Goal: Information Seeking & Learning: Learn about a topic

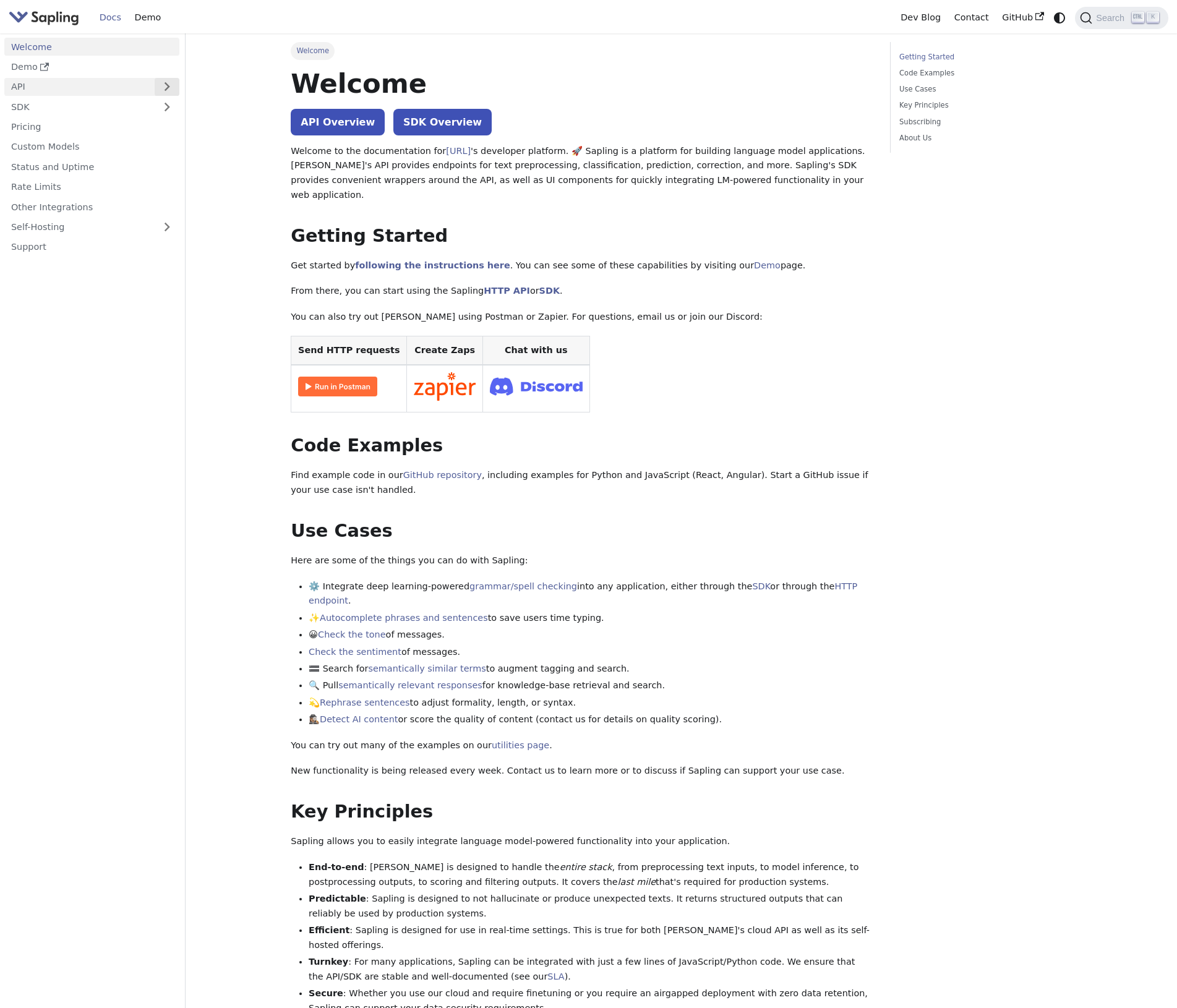
click at [162, 81] on button "Expand sidebar category 'API'" at bounding box center [166, 87] width 25 height 18
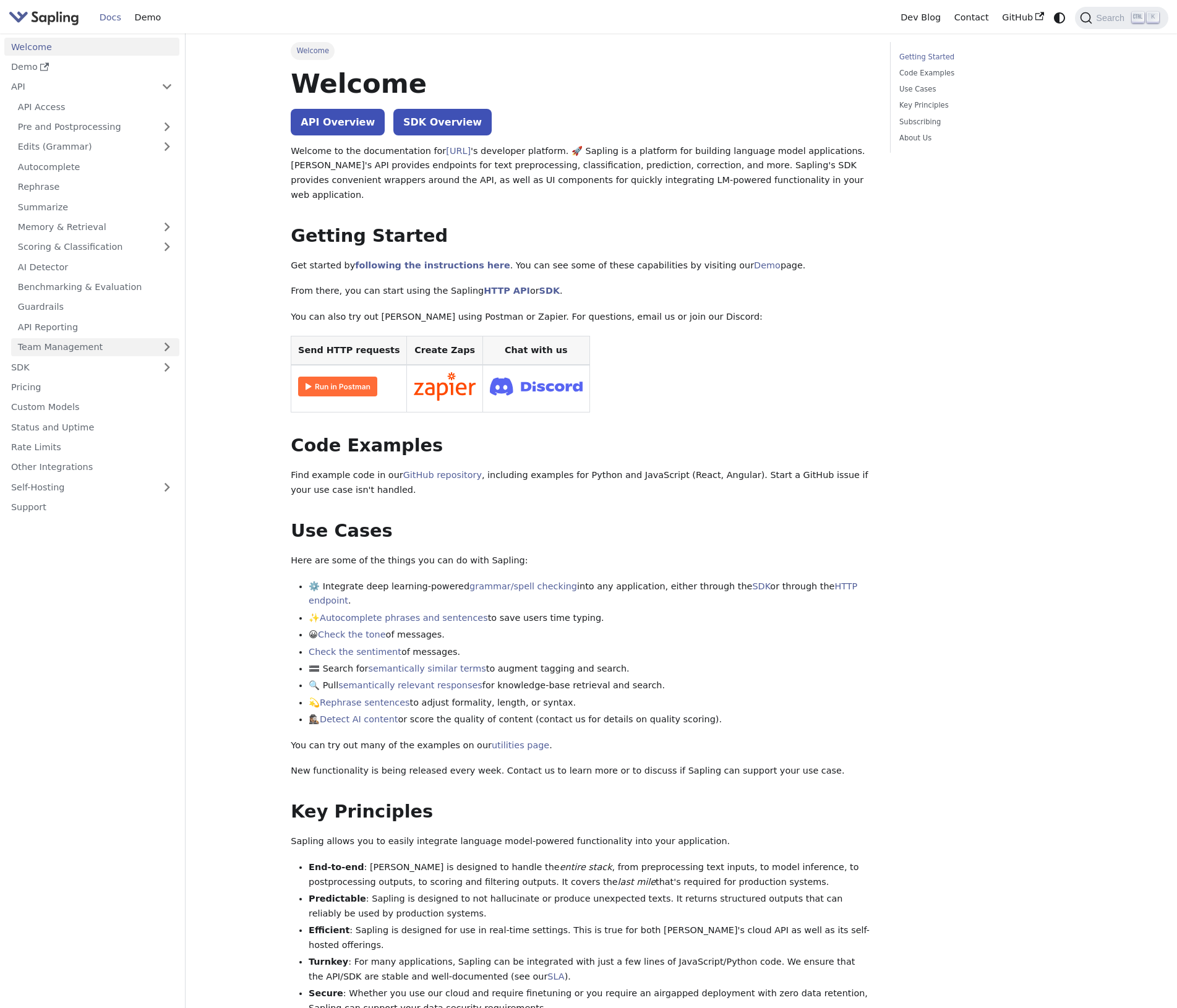
click at [132, 343] on link "Team Management" at bounding box center [95, 347] width 168 height 18
click at [152, 246] on link "Scoring & Classification" at bounding box center [95, 247] width 168 height 18
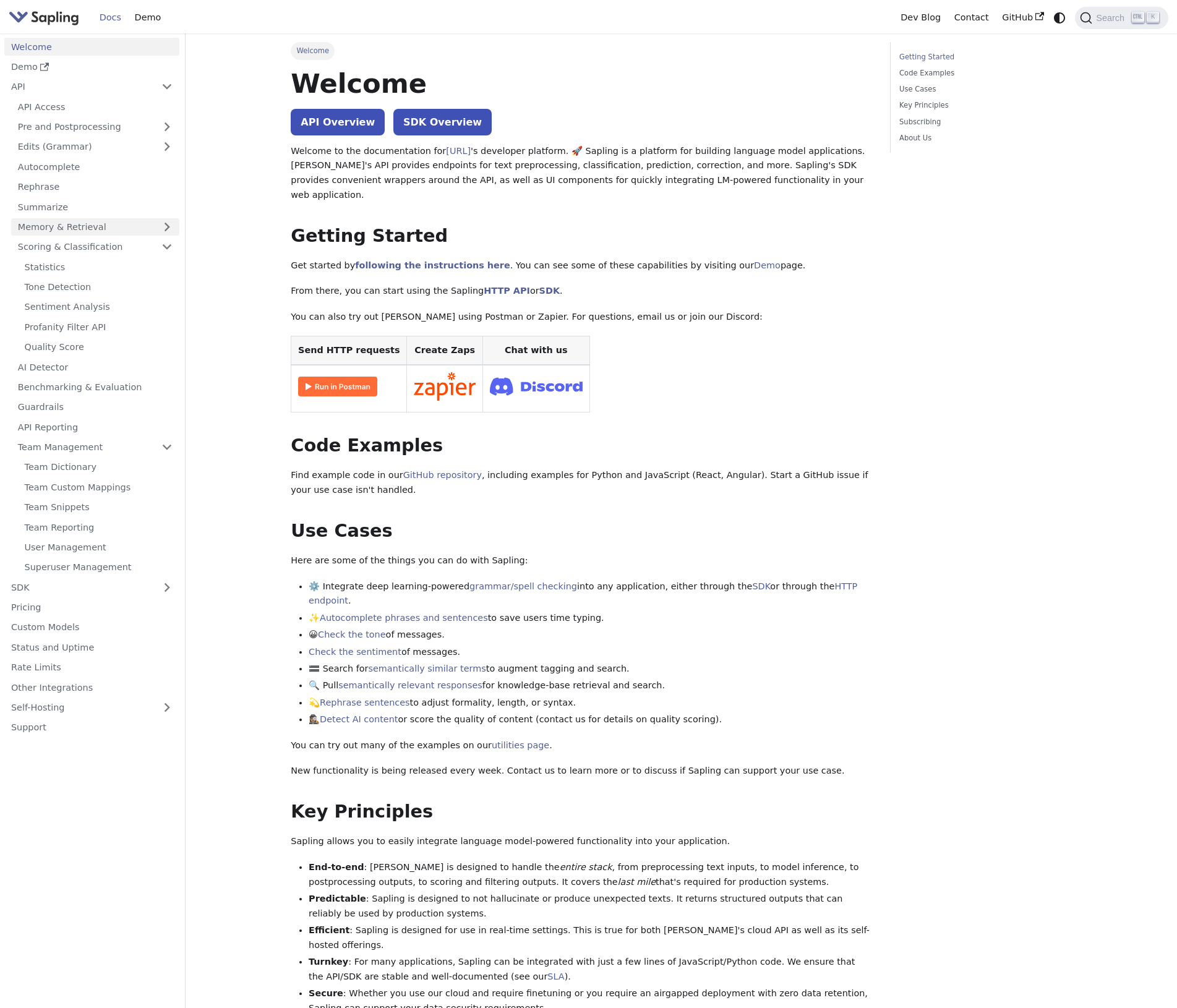
click at [156, 227] on link "Memory & Retrieval" at bounding box center [95, 227] width 168 height 18
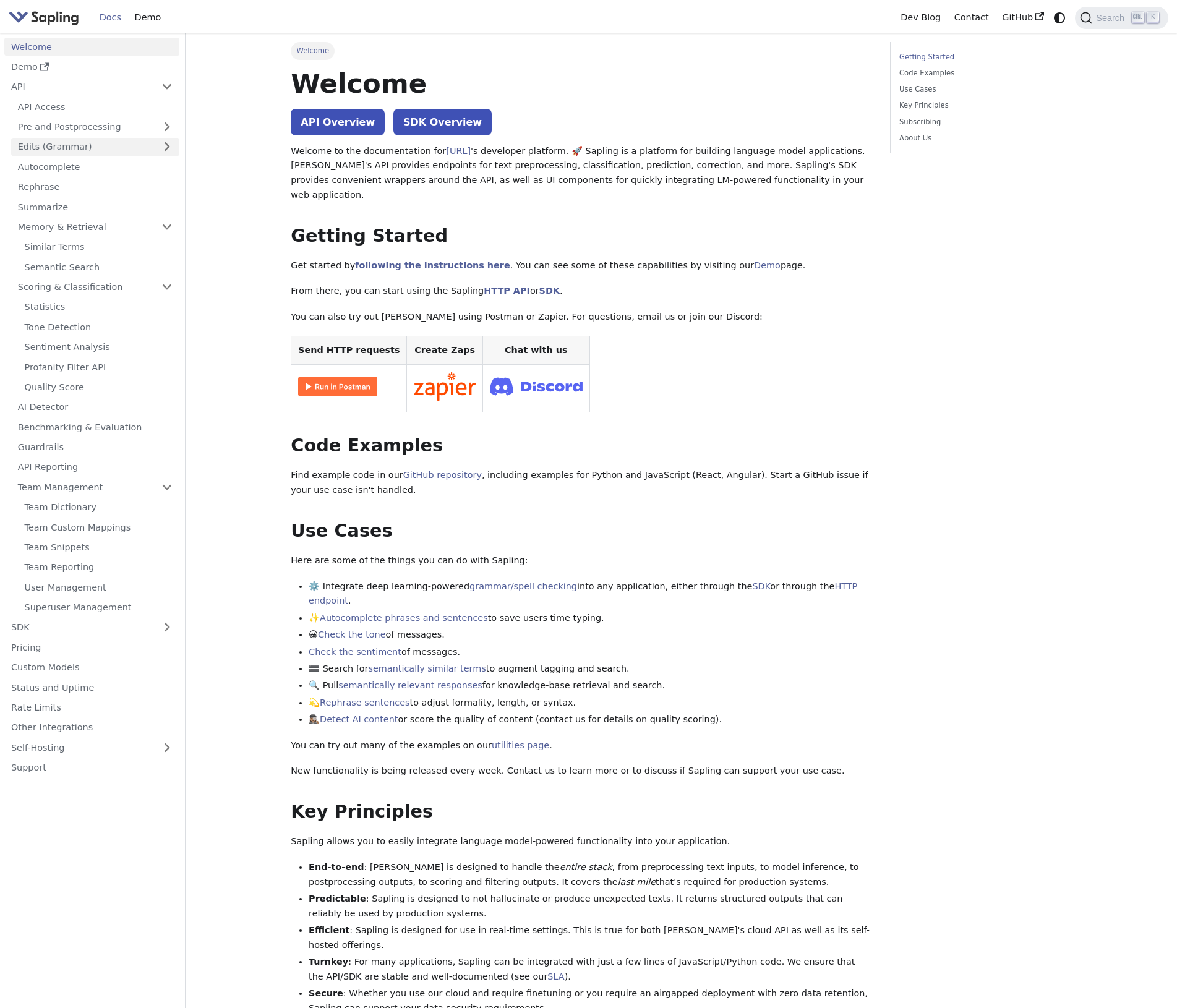
click at [156, 152] on link "Edits (Grammar)" at bounding box center [95, 146] width 168 height 18
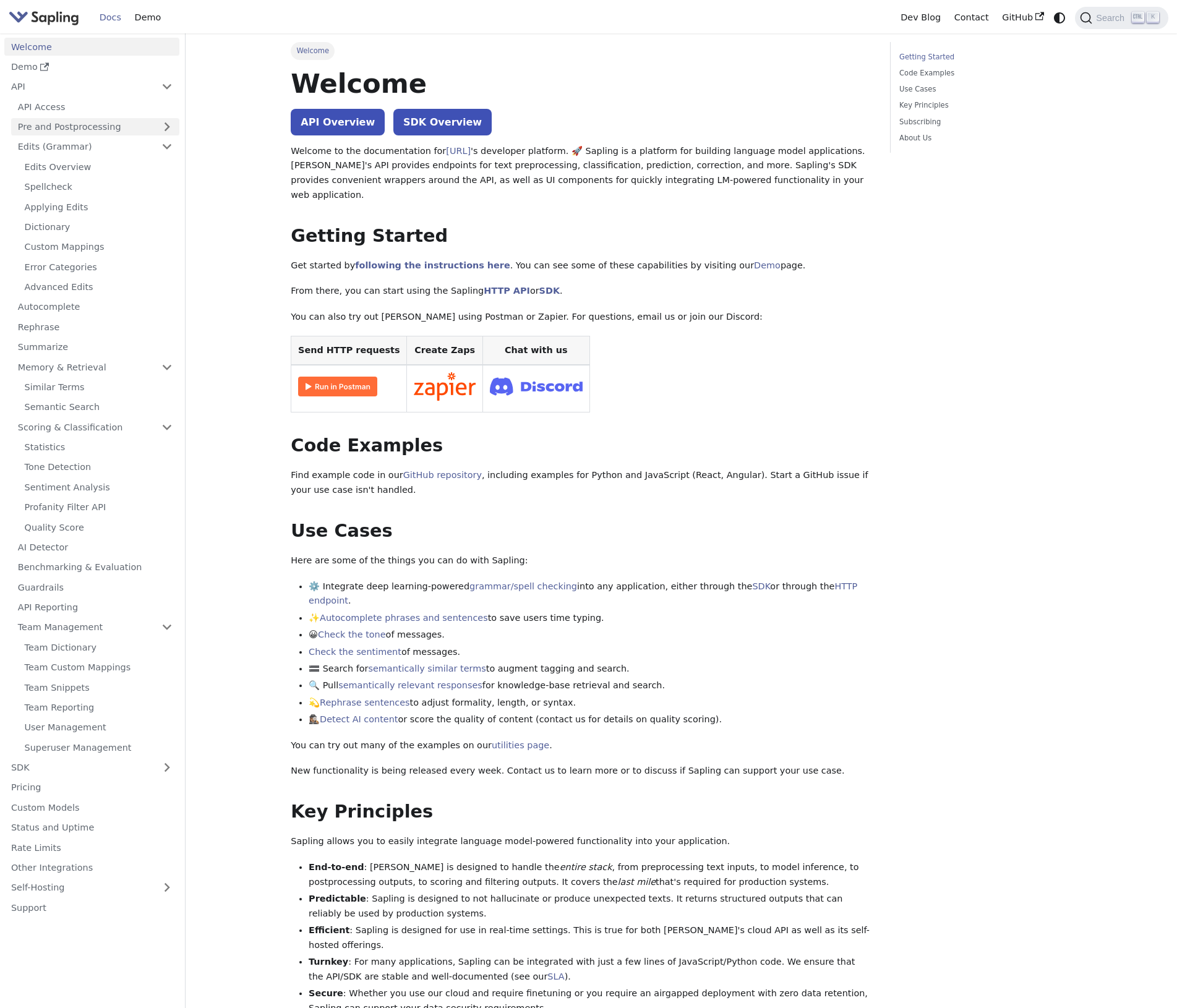
click at [156, 127] on link "Pre and Postprocessing" at bounding box center [95, 126] width 168 height 18
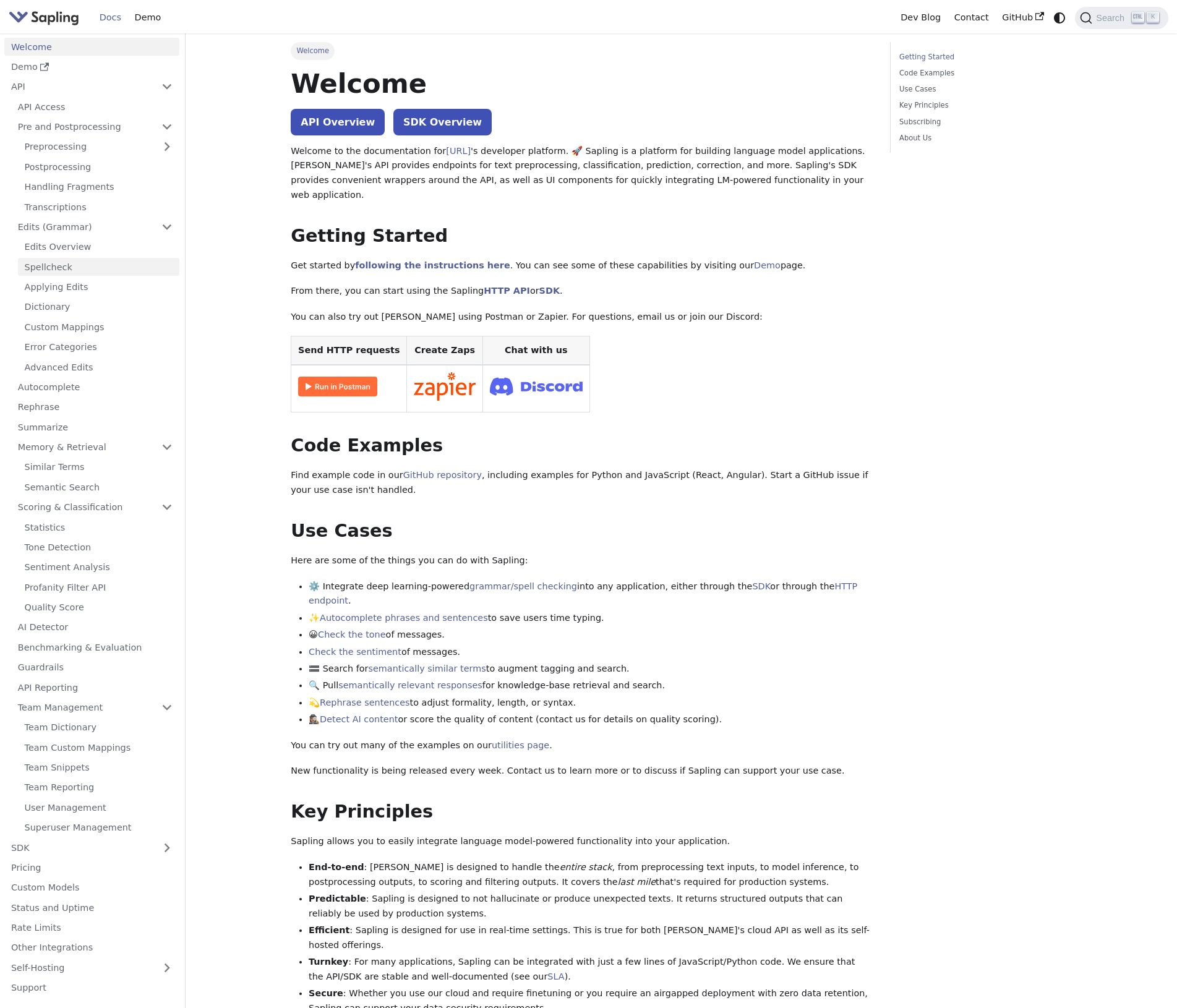
click at [123, 276] on link "Spellcheck" at bounding box center [99, 266] width 162 height 18
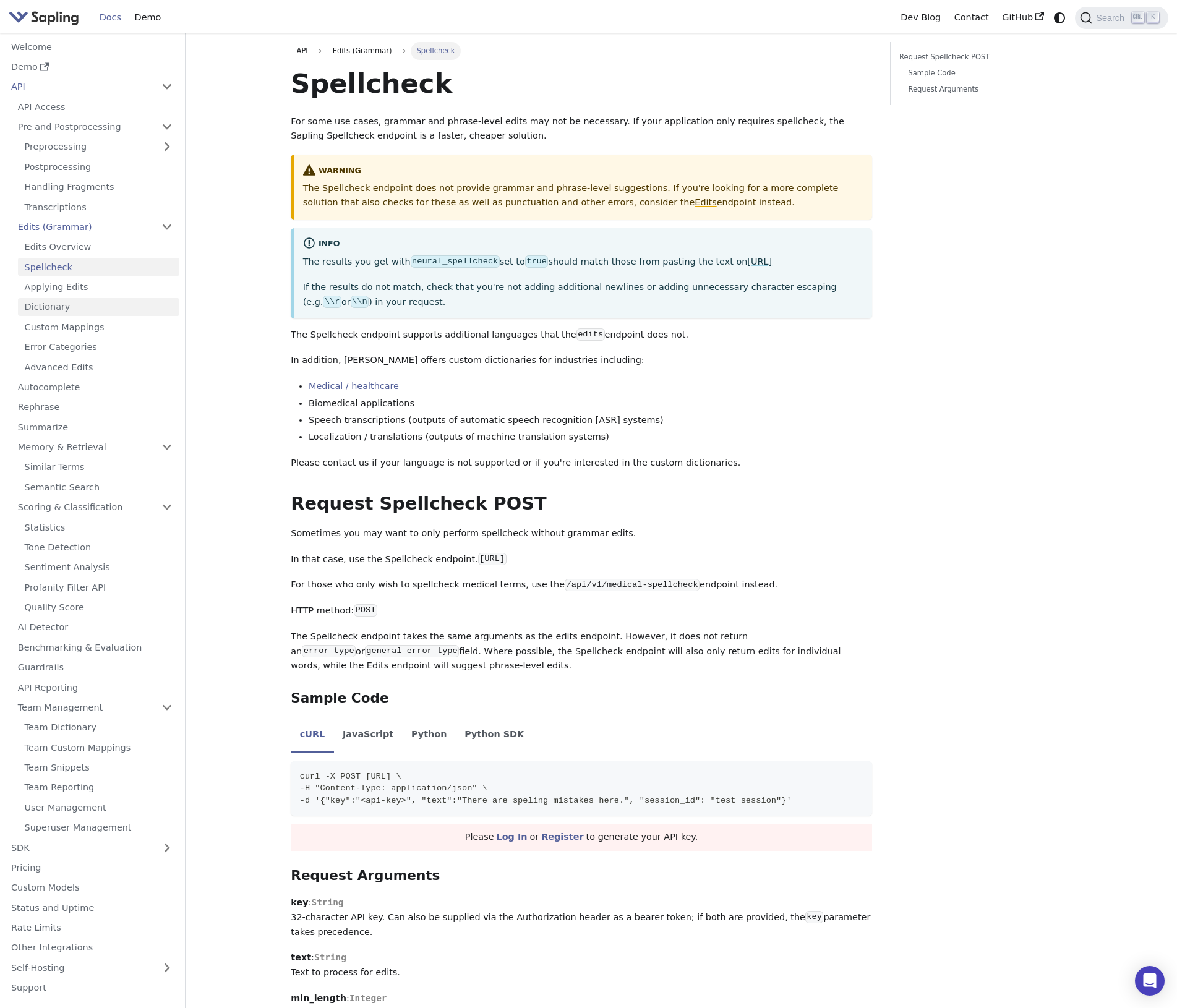
click at [98, 307] on link "Dictionary" at bounding box center [99, 307] width 162 height 18
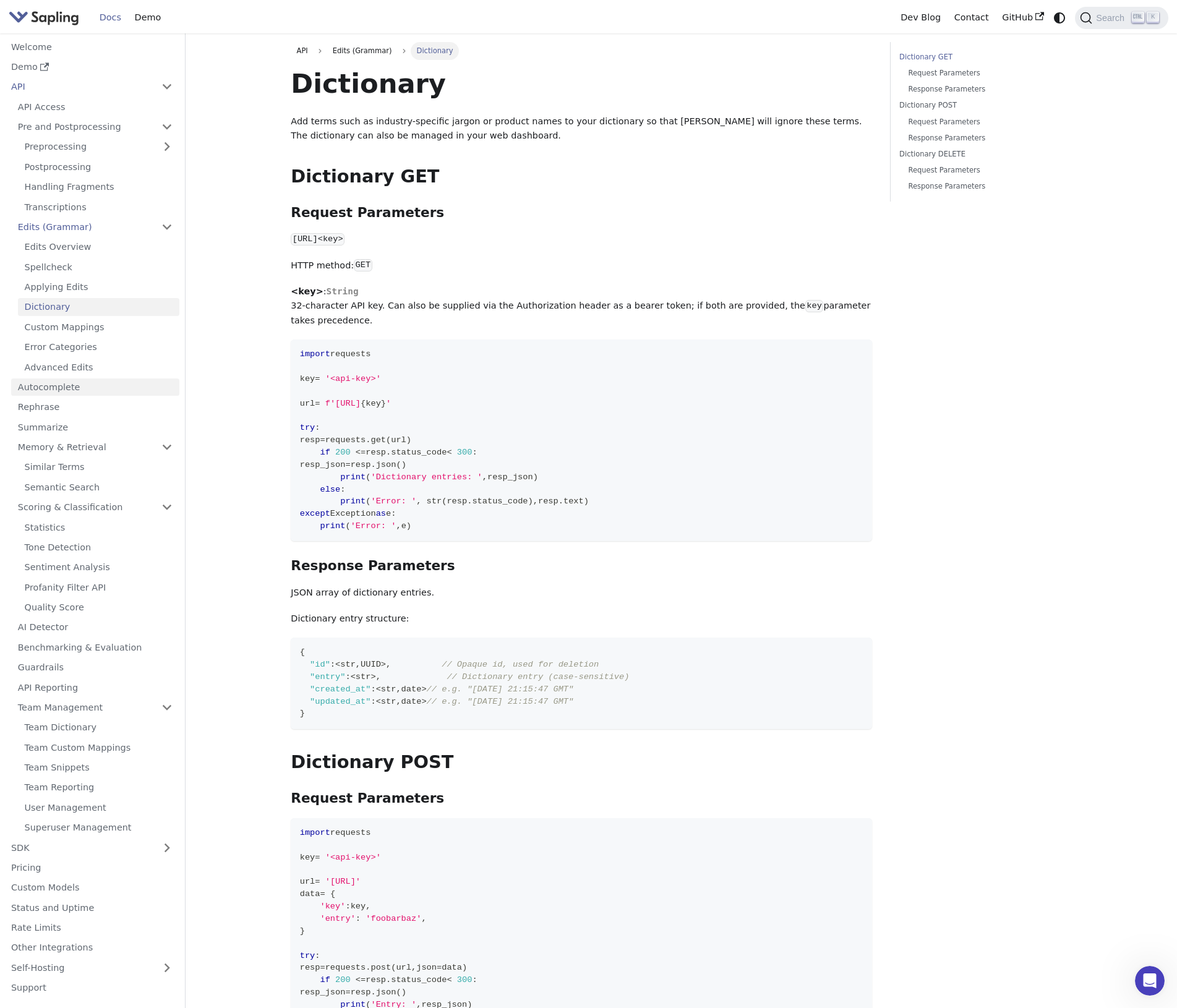
click at [66, 387] on link "Autocomplete" at bounding box center [95, 387] width 168 height 18
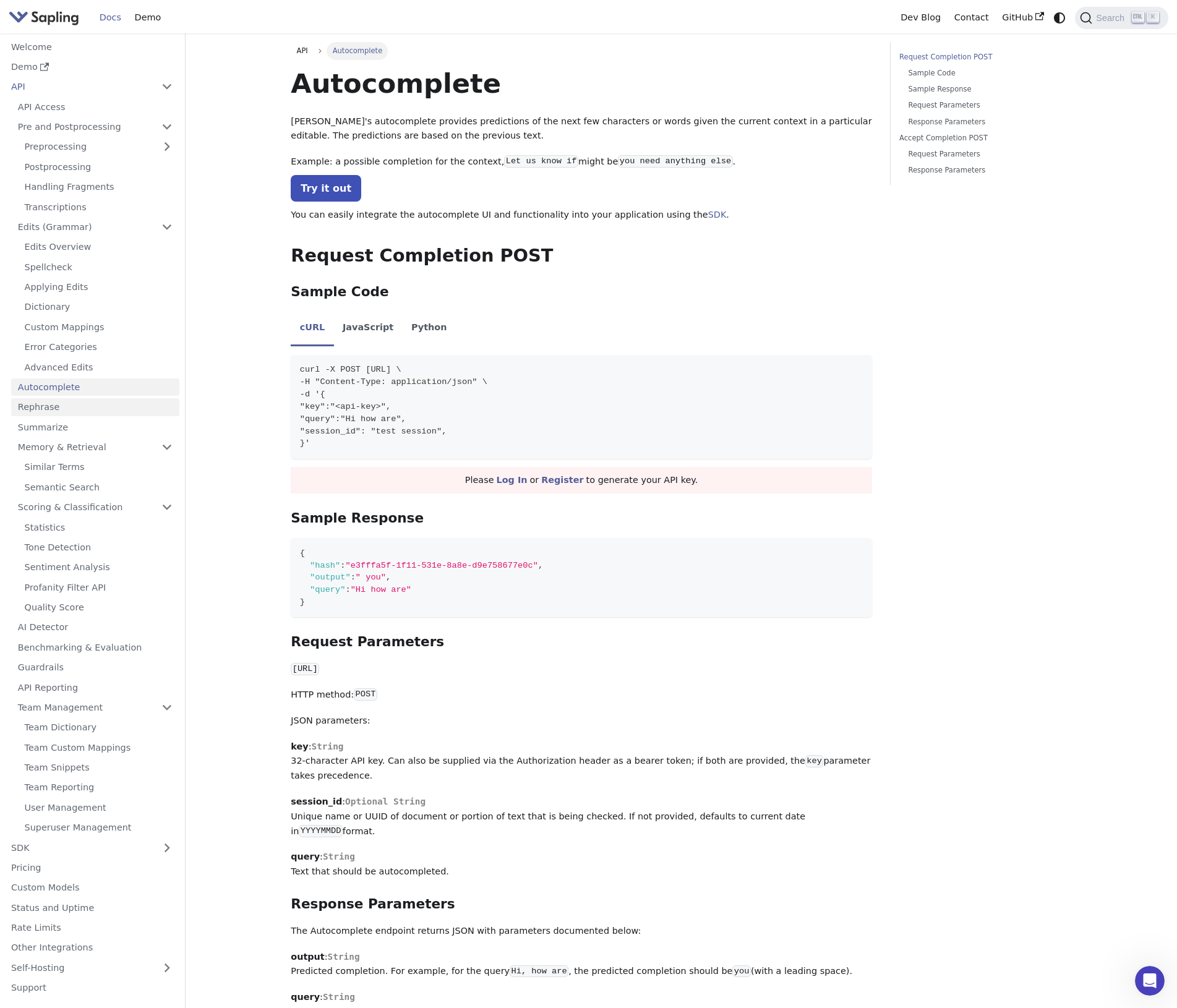
click at [63, 407] on link "Rephrase" at bounding box center [95, 407] width 168 height 18
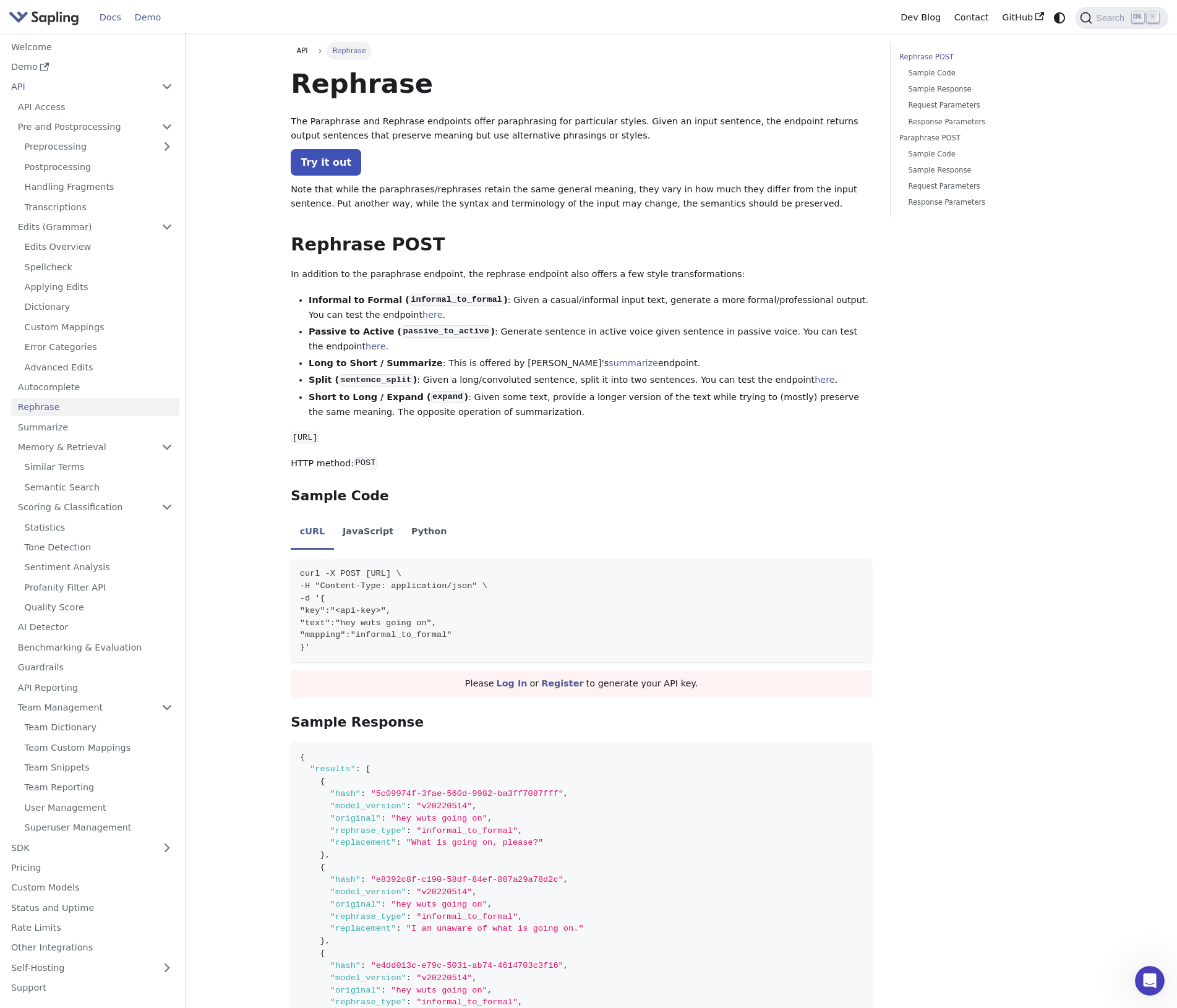
click at [151, 19] on link "Demo" at bounding box center [148, 17] width 40 height 19
